Goal: Transaction & Acquisition: Subscribe to service/newsletter

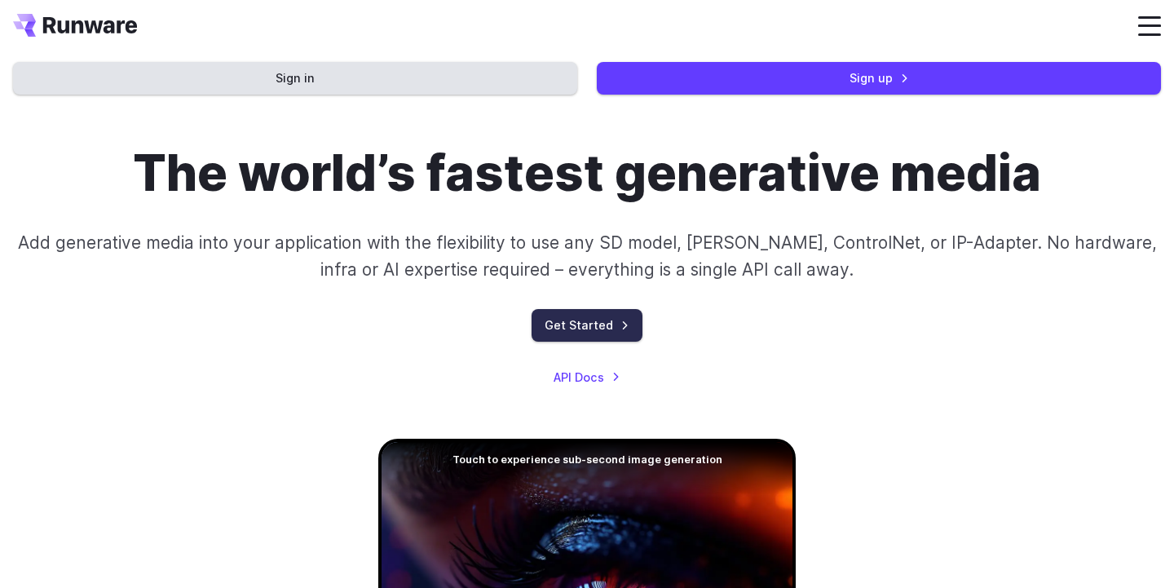
click at [584, 329] on link "Get Started" at bounding box center [587, 325] width 111 height 32
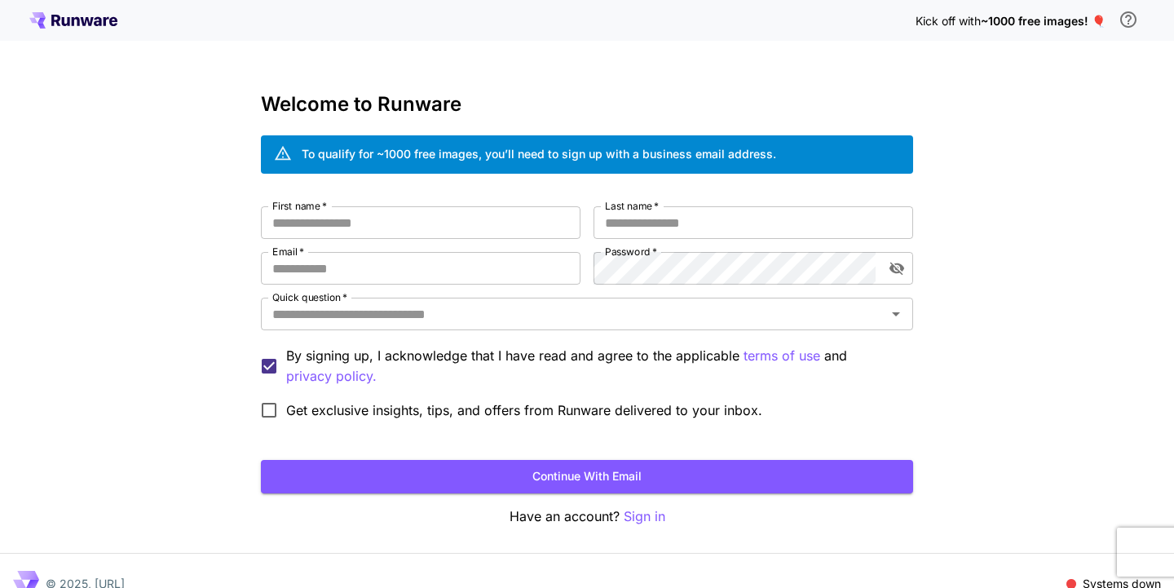
click at [90, 20] on icon at bounding box center [87, 21] width 13 height 9
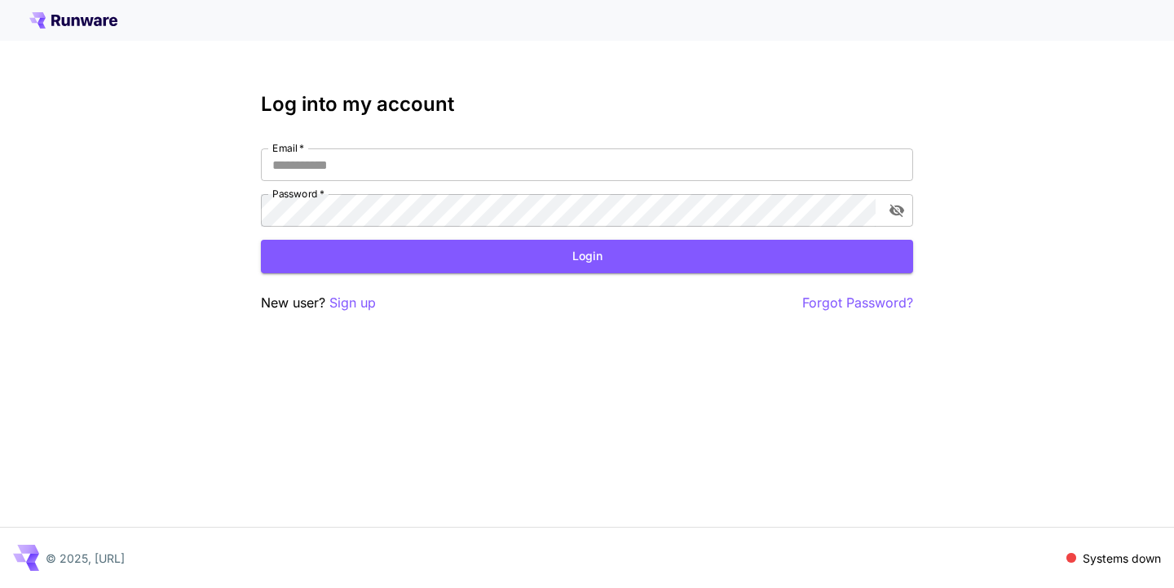
click at [1088, 562] on p "Systems down" at bounding box center [1122, 557] width 78 height 17
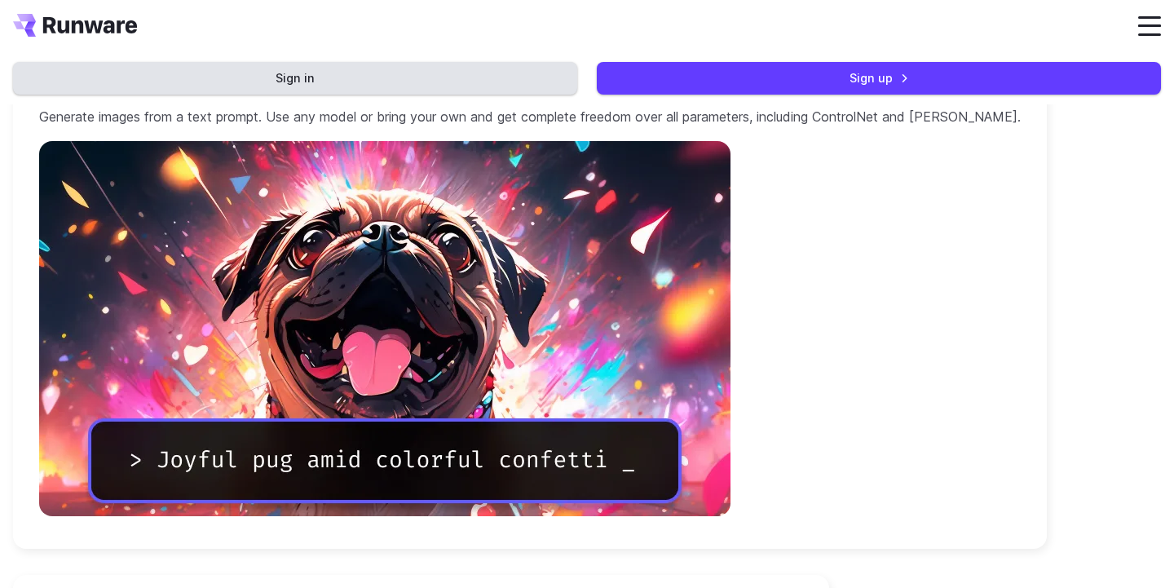
scroll to position [1604, 0]
